Goal: Task Accomplishment & Management: Manage account settings

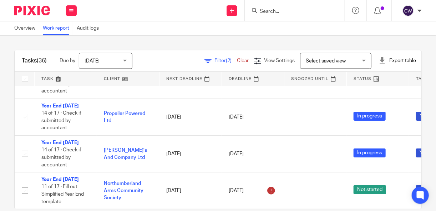
scroll to position [1243, 0]
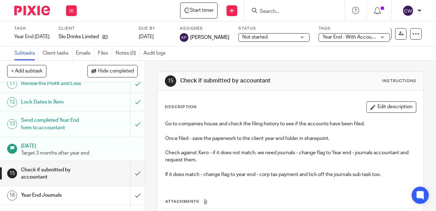
scroll to position [279, 0]
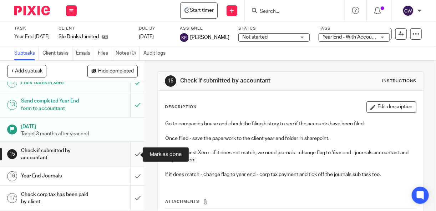
click at [130, 153] on input "submit" at bounding box center [72, 154] width 145 height 25
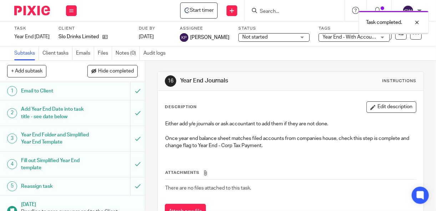
scroll to position [279, 0]
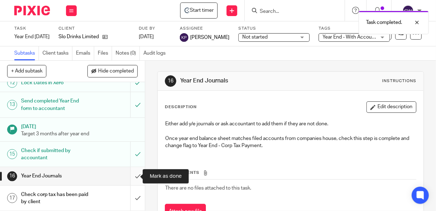
click at [131, 177] on input "submit" at bounding box center [72, 176] width 145 height 18
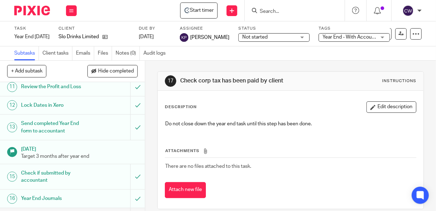
scroll to position [279, 0]
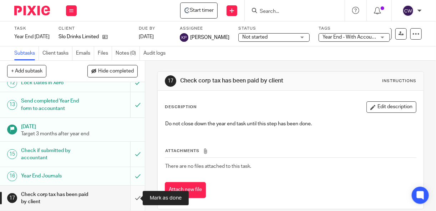
click at [131, 198] on input "submit" at bounding box center [72, 198] width 145 height 25
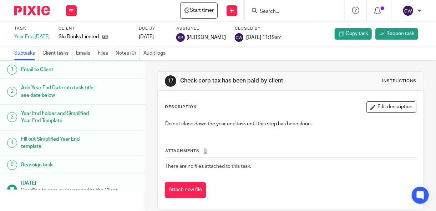
click at [38, 11] on img at bounding box center [32, 11] width 36 height 10
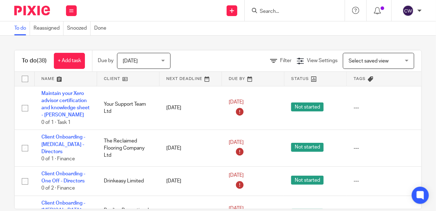
scroll to position [4, 0]
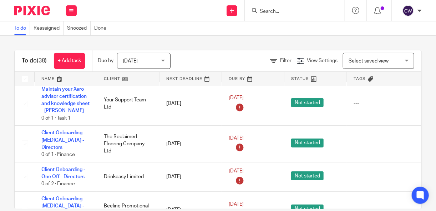
click at [107, 80] on link at bounding box center [128, 79] width 62 height 14
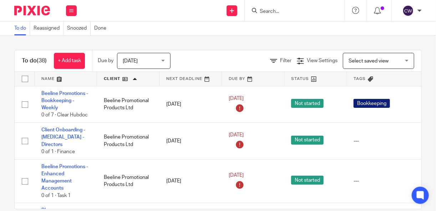
scroll to position [0, 101]
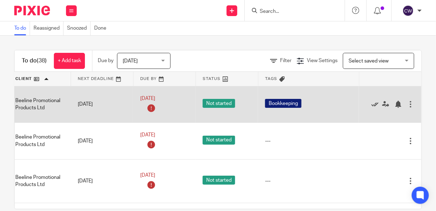
click at [372, 102] on icon at bounding box center [375, 104] width 7 height 7
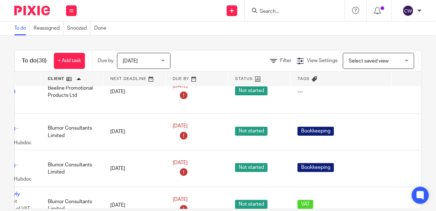
scroll to position [53, 101]
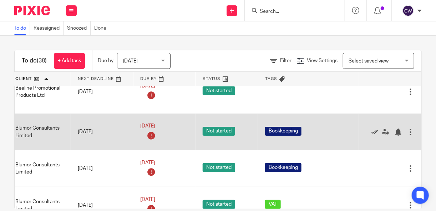
click at [372, 129] on icon at bounding box center [375, 132] width 7 height 7
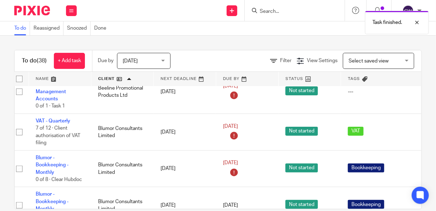
scroll to position [53, 0]
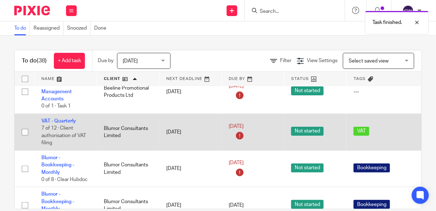
click at [303, 127] on span "Not started" at bounding box center [307, 131] width 32 height 9
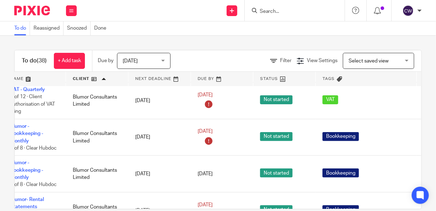
scroll to position [84, 101]
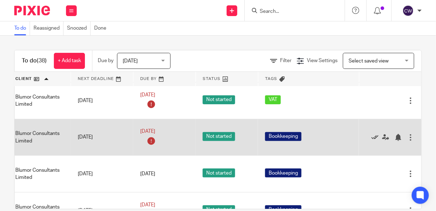
click at [372, 134] on icon at bounding box center [375, 137] width 7 height 7
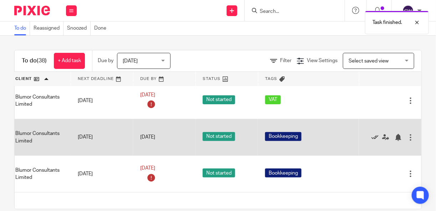
click at [372, 134] on icon at bounding box center [375, 137] width 7 height 7
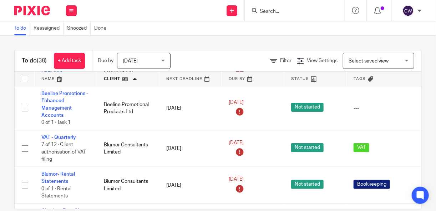
scroll to position [0, 0]
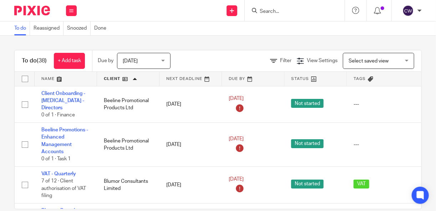
click at [9, 160] on div "To do (38) + Add task Due by [DATE] [DATE] [DATE] [DATE] This week Next week Th…" at bounding box center [218, 123] width 436 height 175
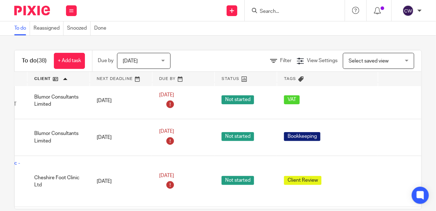
scroll to position [84, 83]
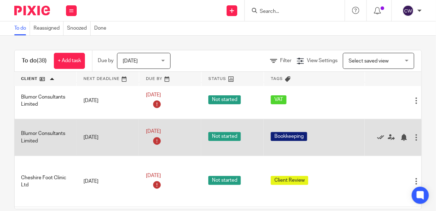
click at [379, 134] on icon at bounding box center [380, 137] width 7 height 7
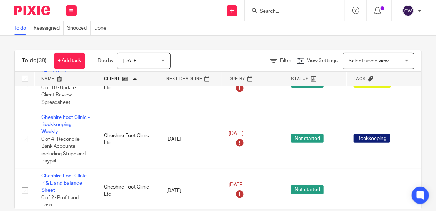
scroll to position [155, 0]
